Goal: Transaction & Acquisition: Purchase product/service

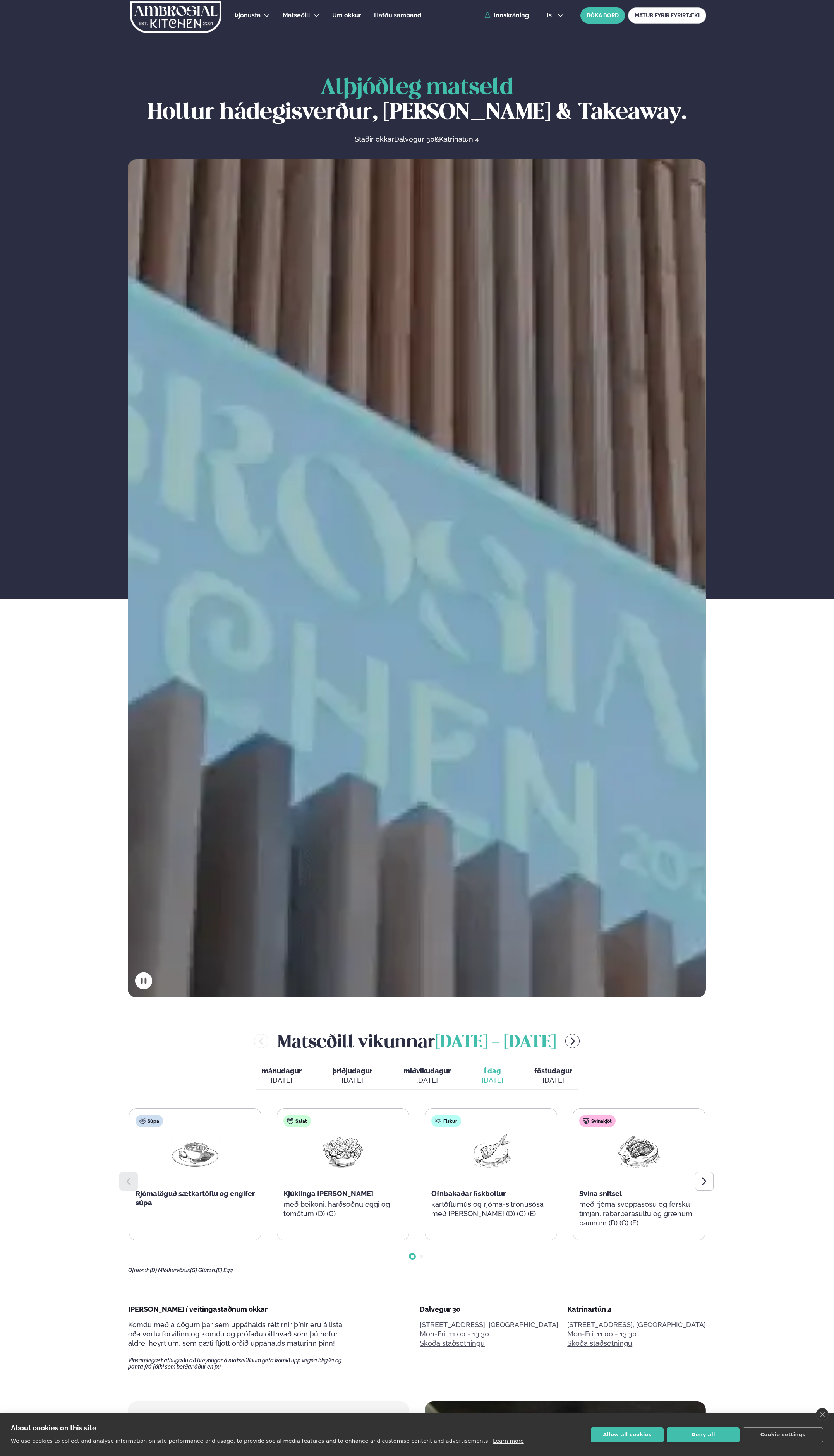
click at [498, 10] on div "Þjónusta Hádegismatur fyrir fyrirtæki Fyrirtækja veitingar Einkapartý Matseðill…" at bounding box center [417, 15] width 624 height 31
click at [501, 15] on link "Innskráning" at bounding box center [506, 15] width 45 height 7
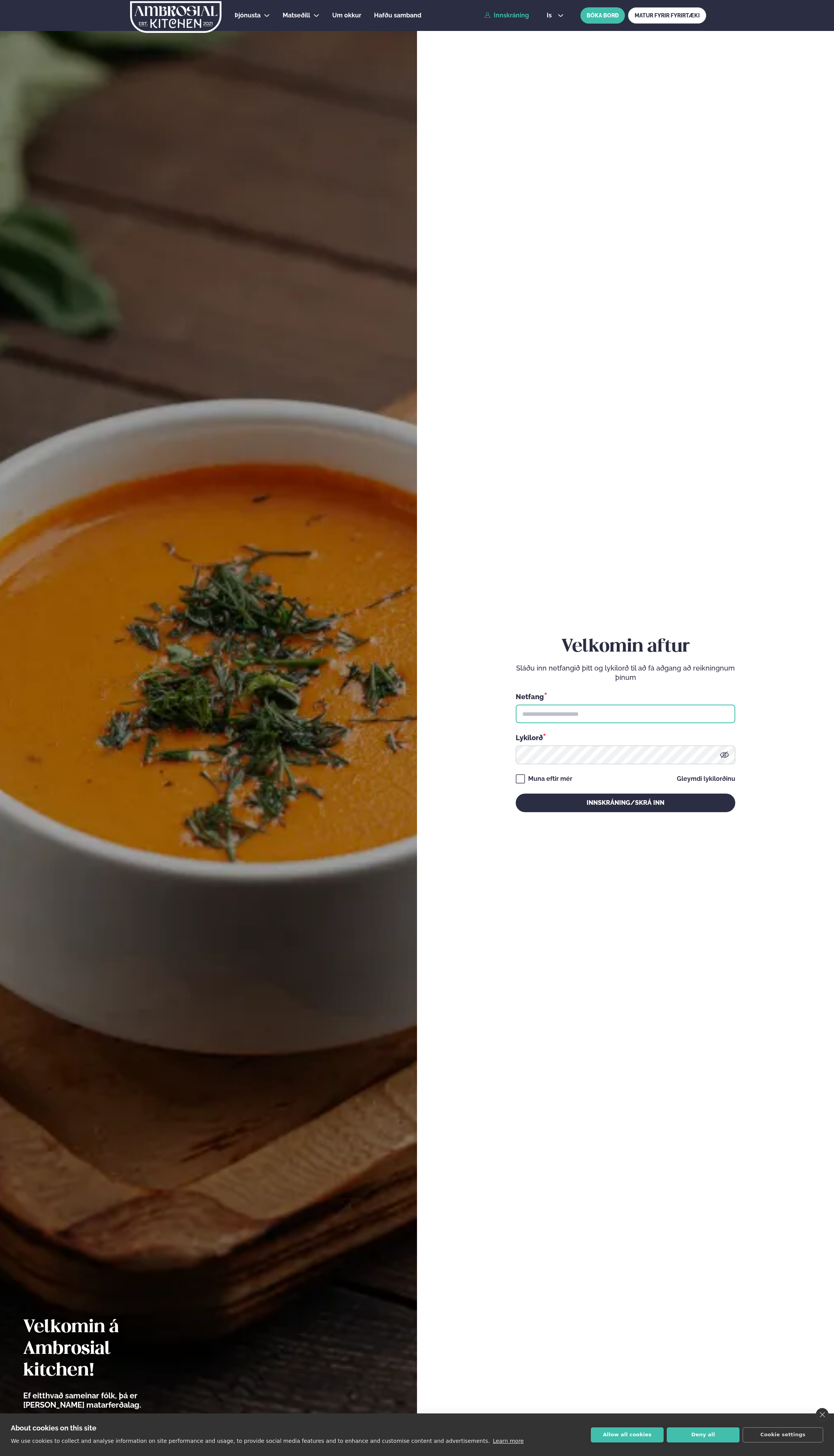
type input "**********"
click at [625, 803] on button "Innskráning/Skrá inn" at bounding box center [625, 803] width 219 height 19
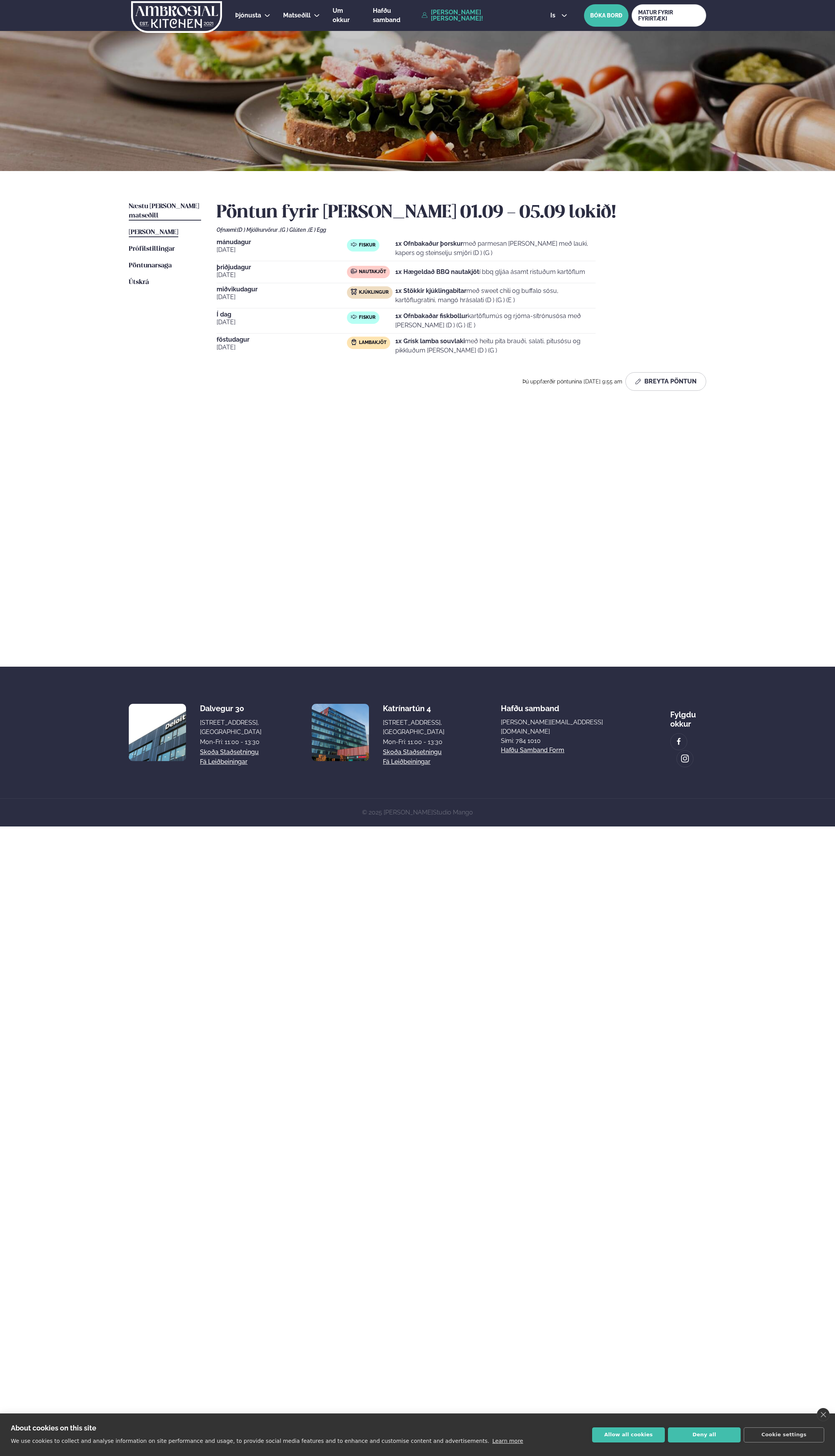
click at [159, 202] on link "Næstu [PERSON_NAME] matseðill Næsta vika" at bounding box center [165, 211] width 72 height 19
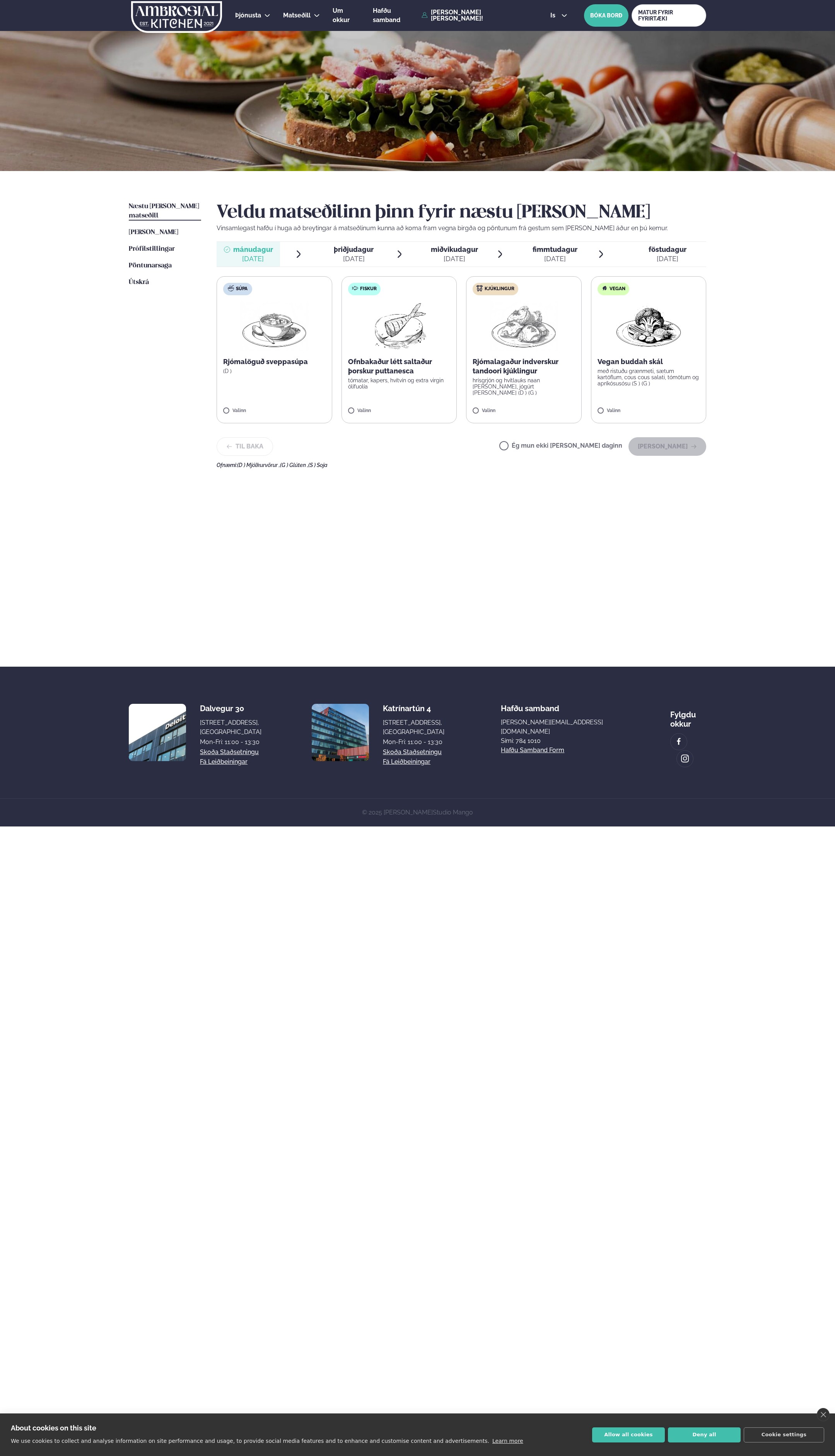
click at [410, 379] on p "tómatar, kapers, hvítvín og extra virgin ólífuolía" at bounding box center [399, 383] width 102 height 12
click at [651, 444] on button "[PERSON_NAME]" at bounding box center [667, 447] width 78 height 19
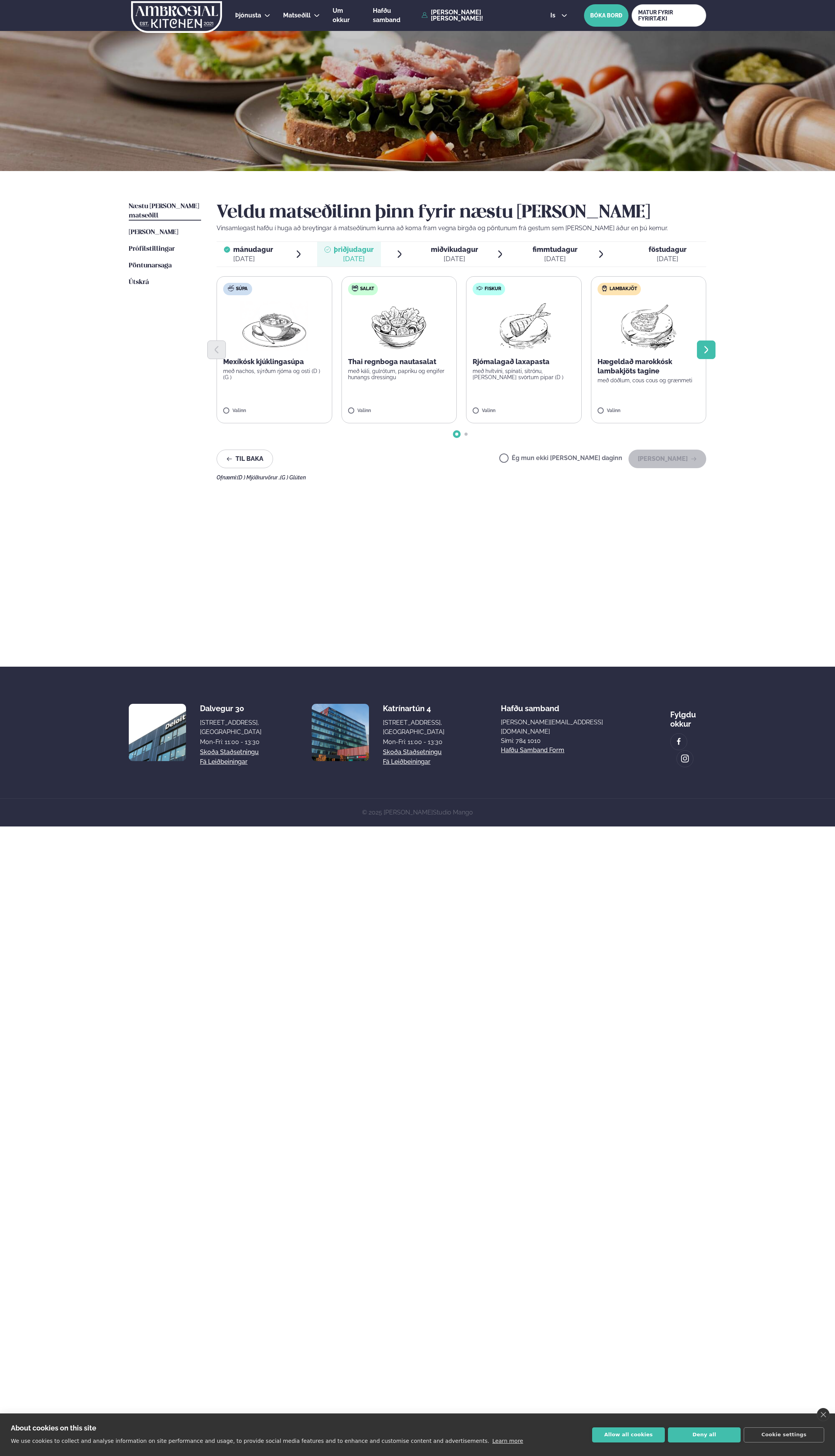
click at [702, 341] on button "Next slide" at bounding box center [706, 349] width 19 height 19
click at [530, 384] on label "Lambakjöt Hægeldað marokkósk lambakjöts tagine með döðlum, cous cous og grænmet…" at bounding box center [524, 350] width 116 height 147
click at [663, 458] on button "[PERSON_NAME]" at bounding box center [667, 458] width 78 height 19
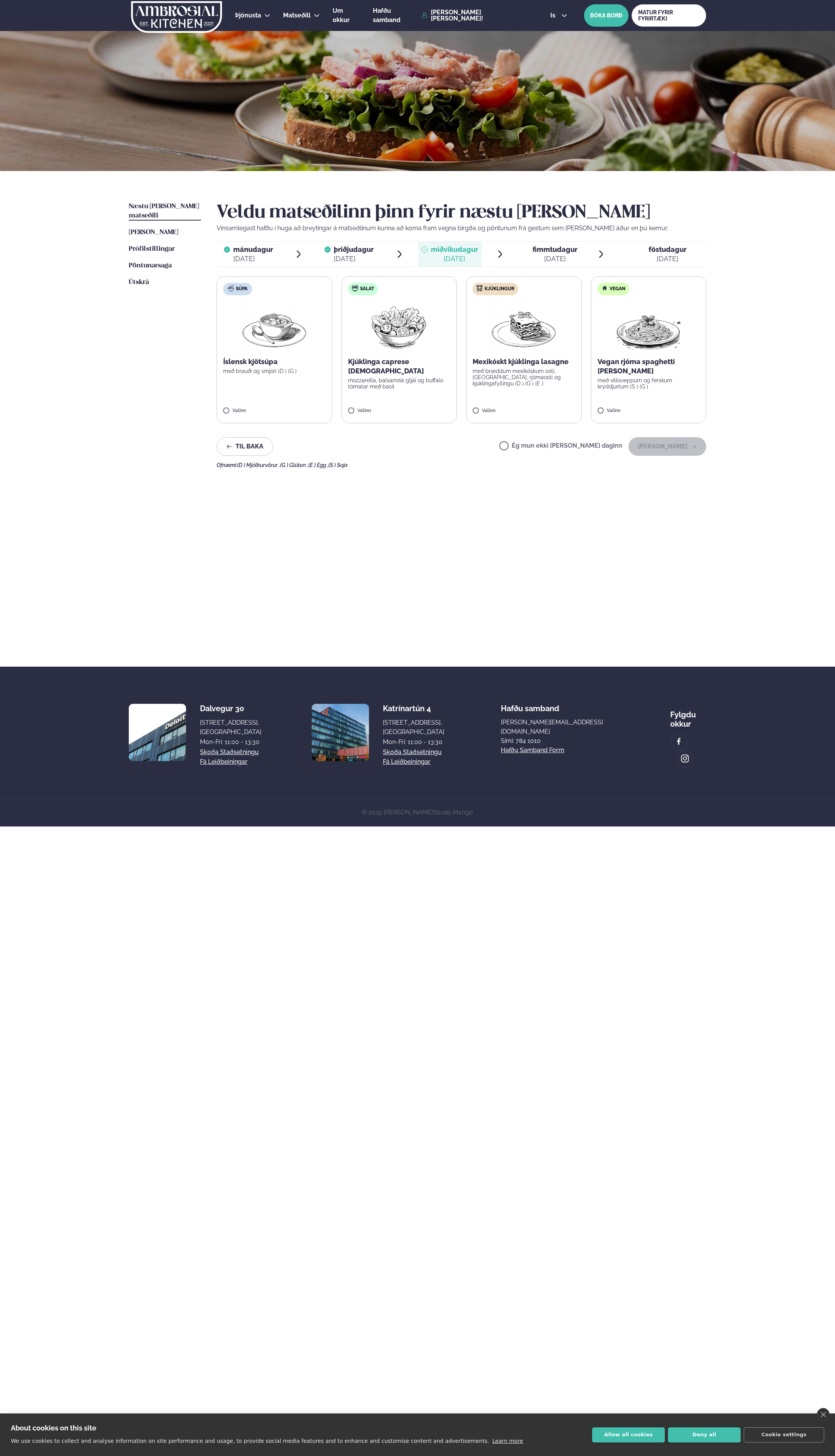
click at [518, 345] on img at bounding box center [524, 326] width 68 height 50
click at [668, 444] on button "[PERSON_NAME]" at bounding box center [667, 447] width 78 height 19
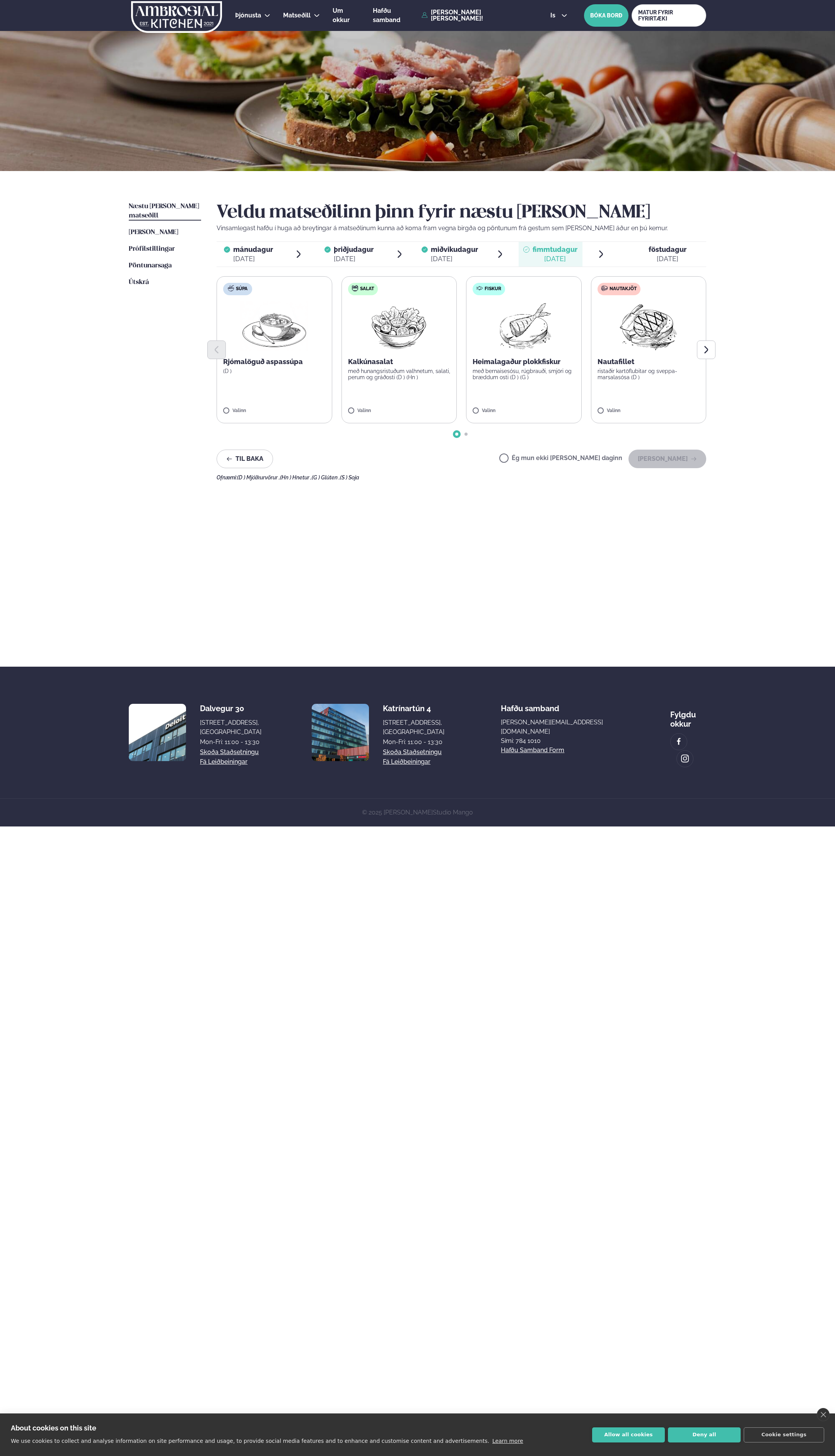
click at [593, 391] on label "Nautakjöt Nautafillet ristaðir kartöflubitar og sveppa- marsalasósa (D ) Valinn" at bounding box center [649, 350] width 116 height 147
click at [663, 456] on button "[PERSON_NAME]" at bounding box center [667, 458] width 78 height 19
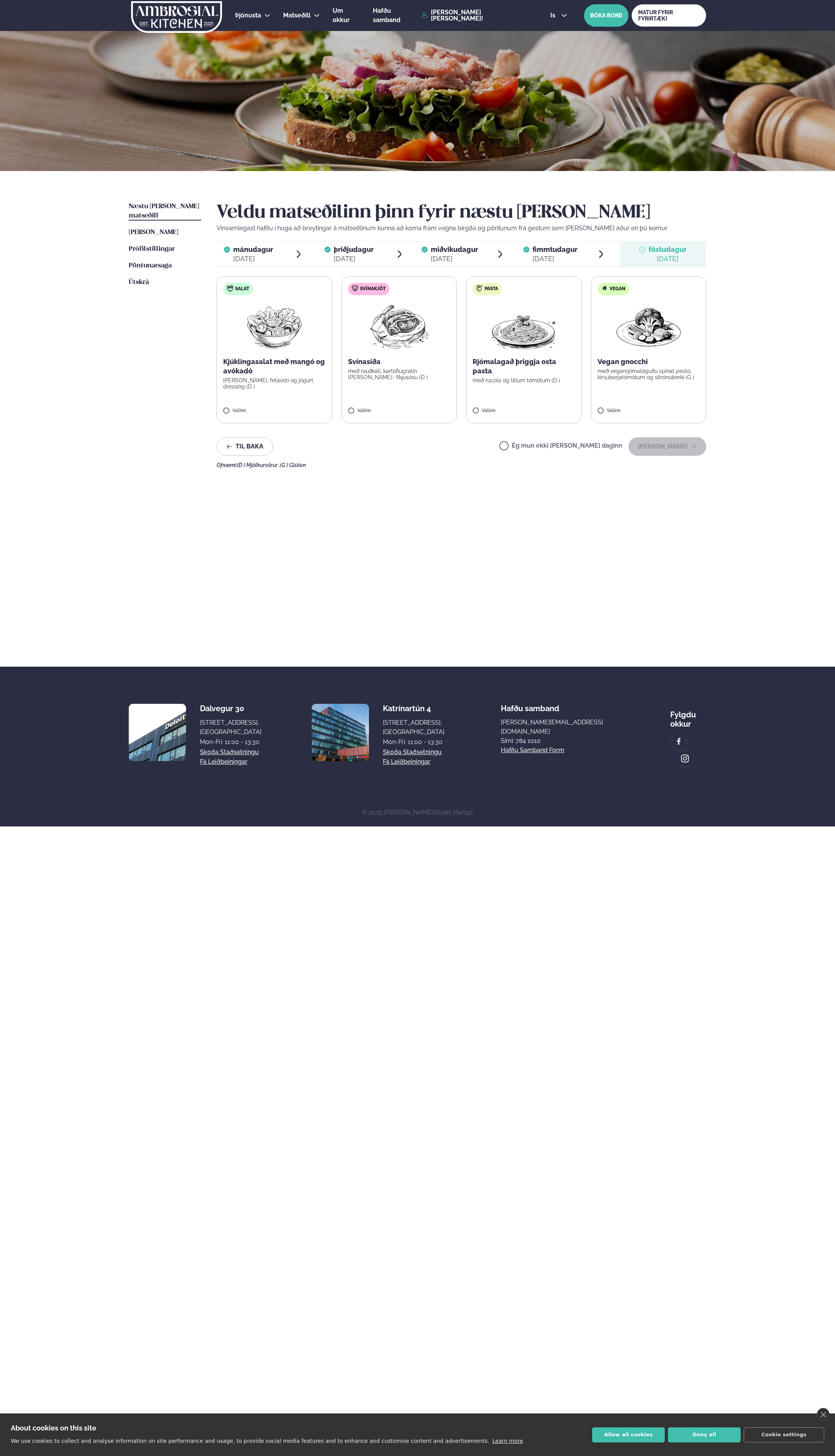
click at [334, 384] on div "Salat Kjúklingasalat með mangó og avókadó [PERSON_NAME], fetaosti og jógúrt dre…" at bounding box center [461, 350] width 490 height 147
click at [377, 381] on label "Svínakjöt Svínasíða með rauðkáli, kartöflugratín [PERSON_NAME]- fíkjusósu (D ) …" at bounding box center [399, 350] width 116 height 147
click at [660, 448] on button "[PERSON_NAME]" at bounding box center [667, 447] width 78 height 19
